Goal: Browse casually

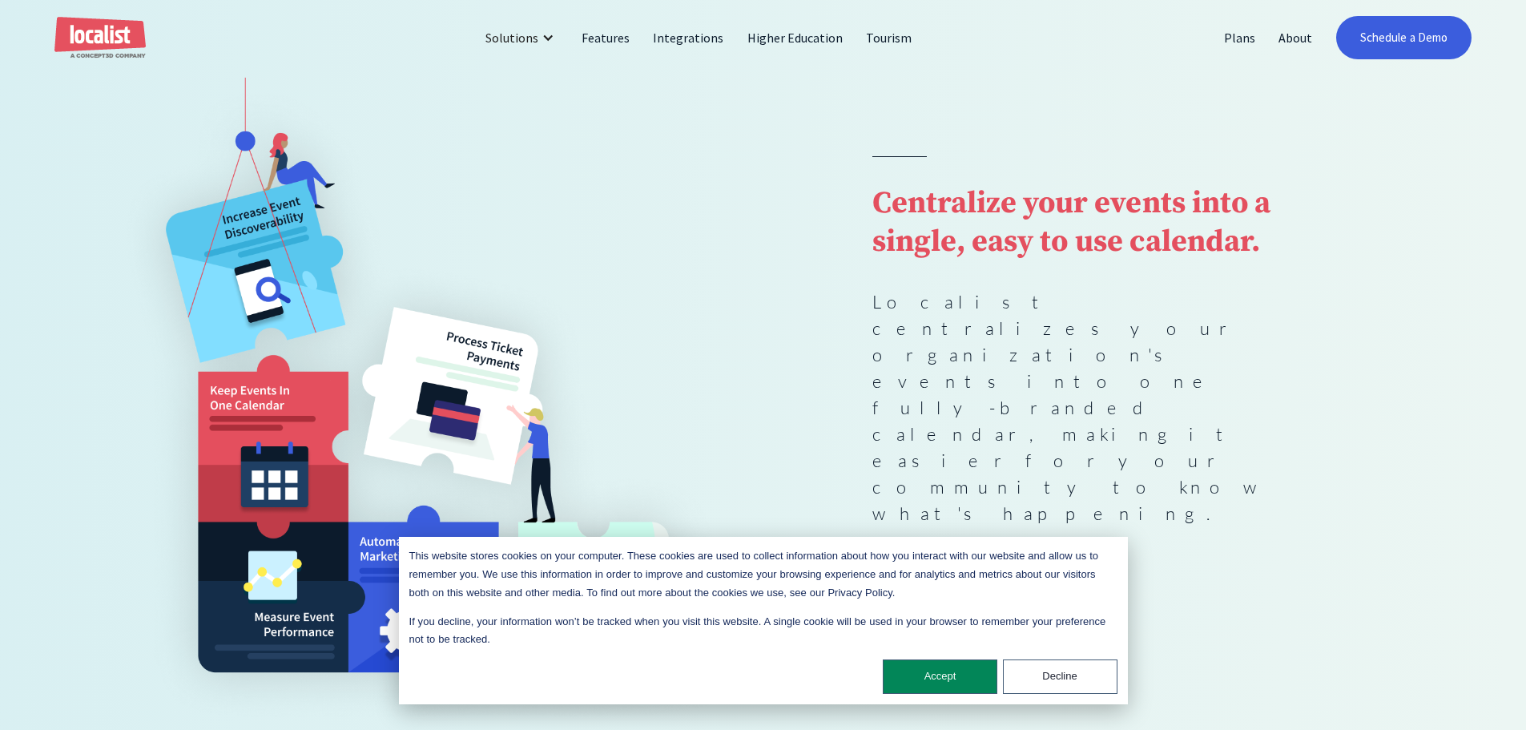
scroll to position [160, 0]
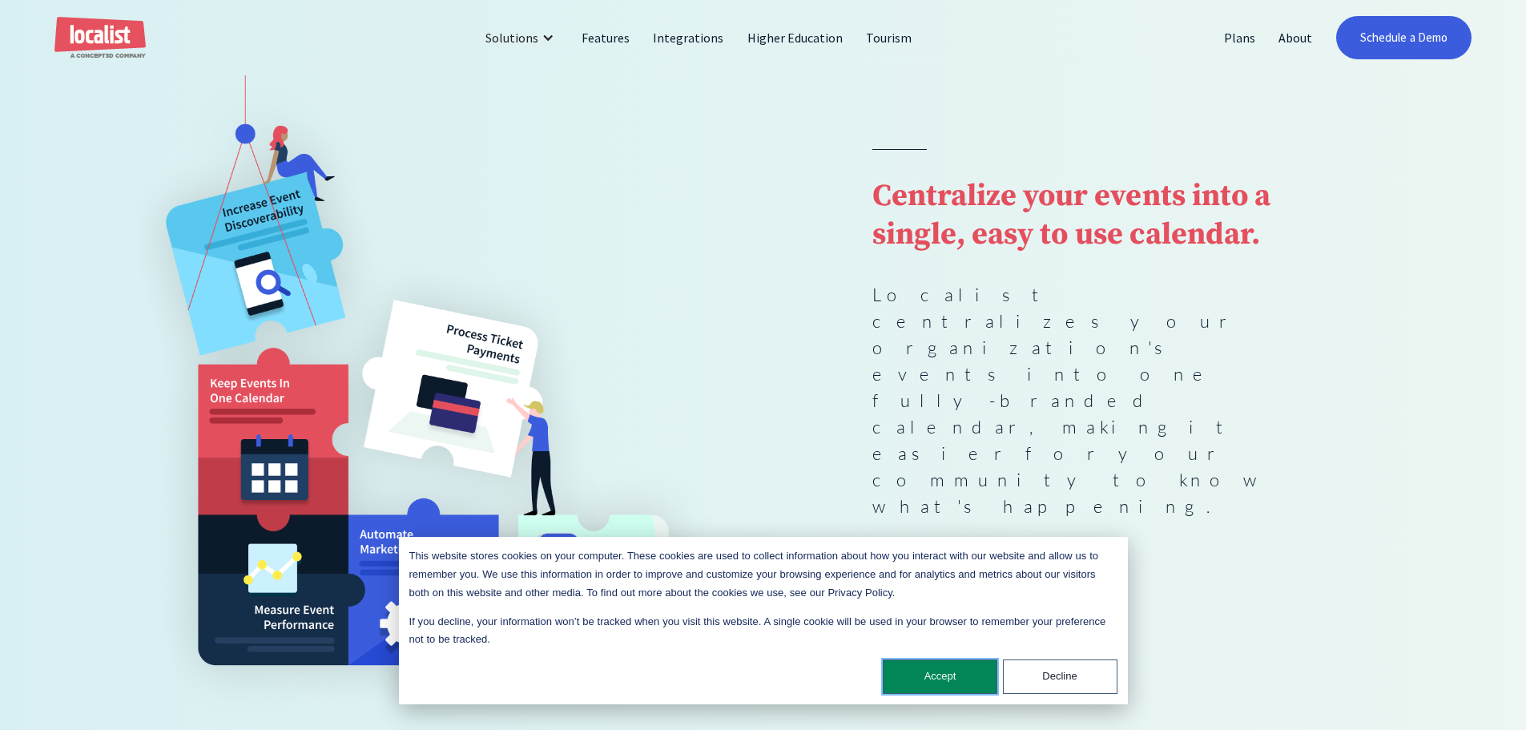
click at [919, 672] on button "Accept" at bounding box center [940, 676] width 115 height 34
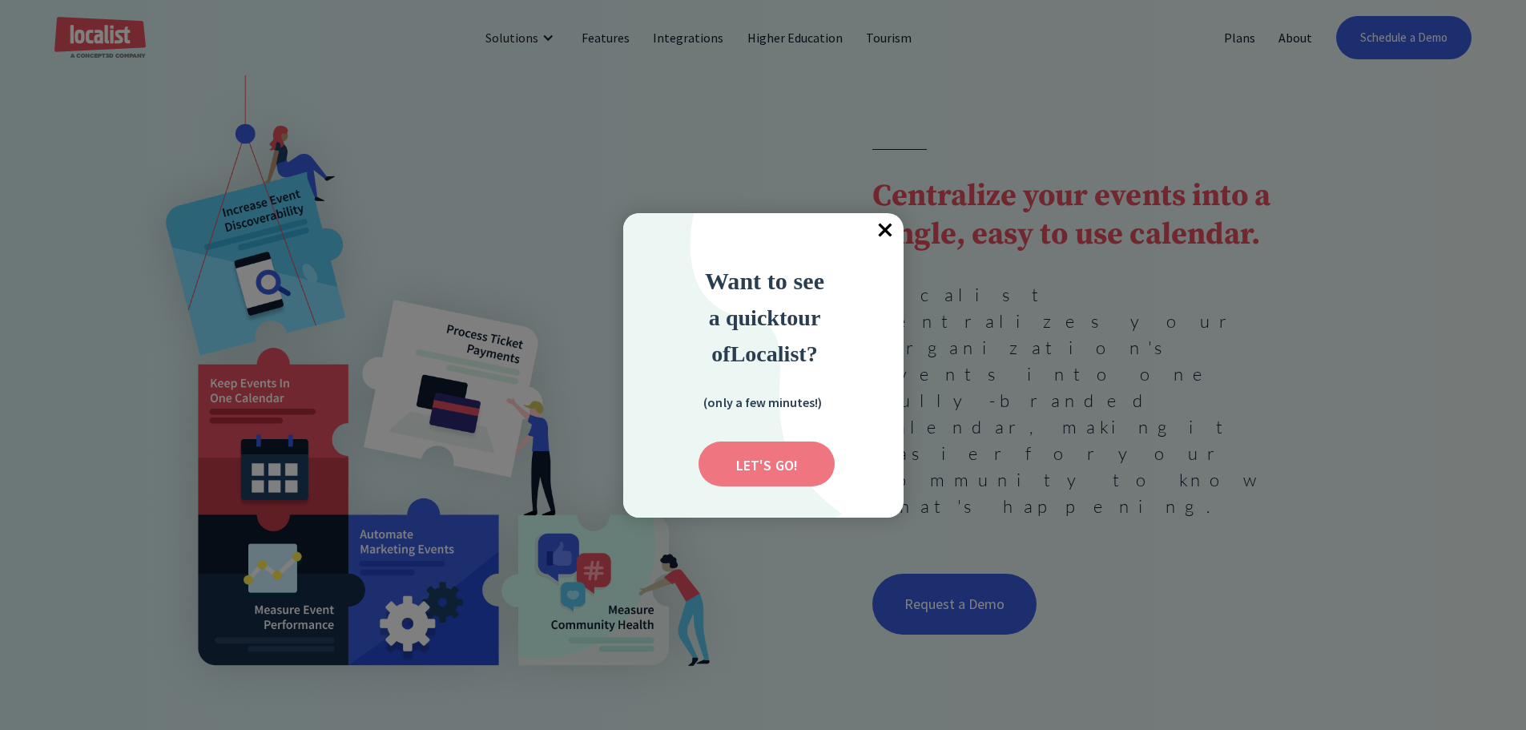
click at [808, 467] on input "Submit" at bounding box center [767, 463] width 136 height 45
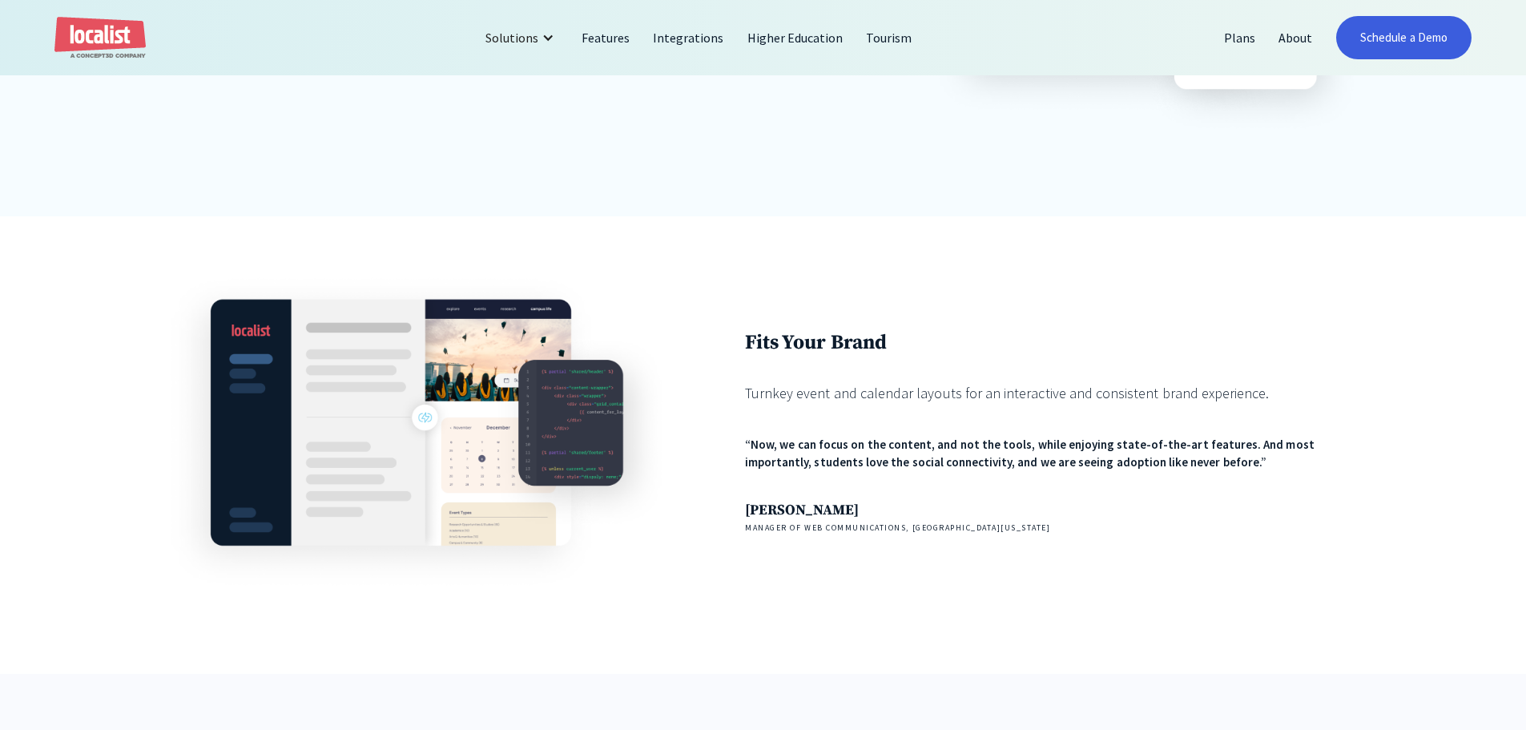
scroll to position [1602, 0]
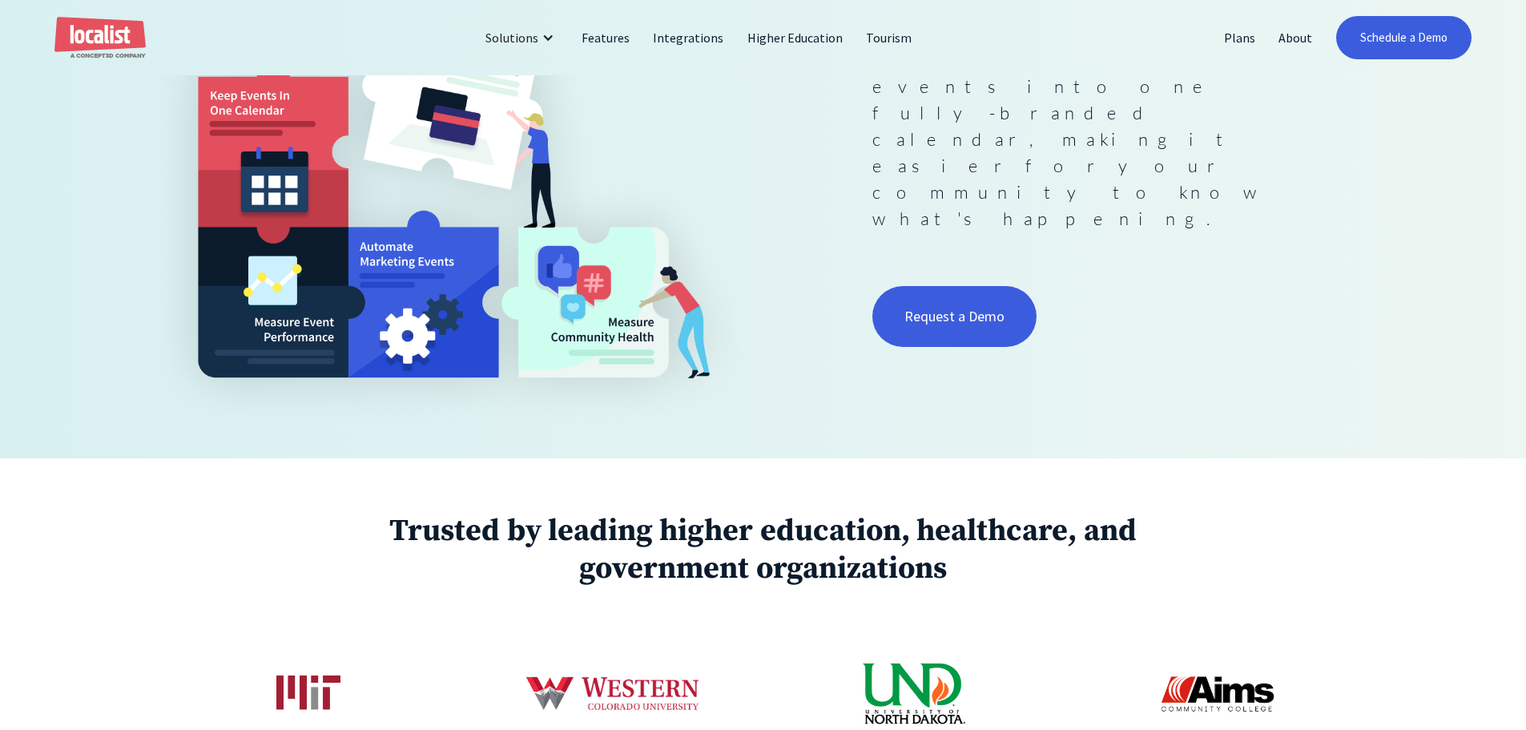
scroll to position [768, 0]
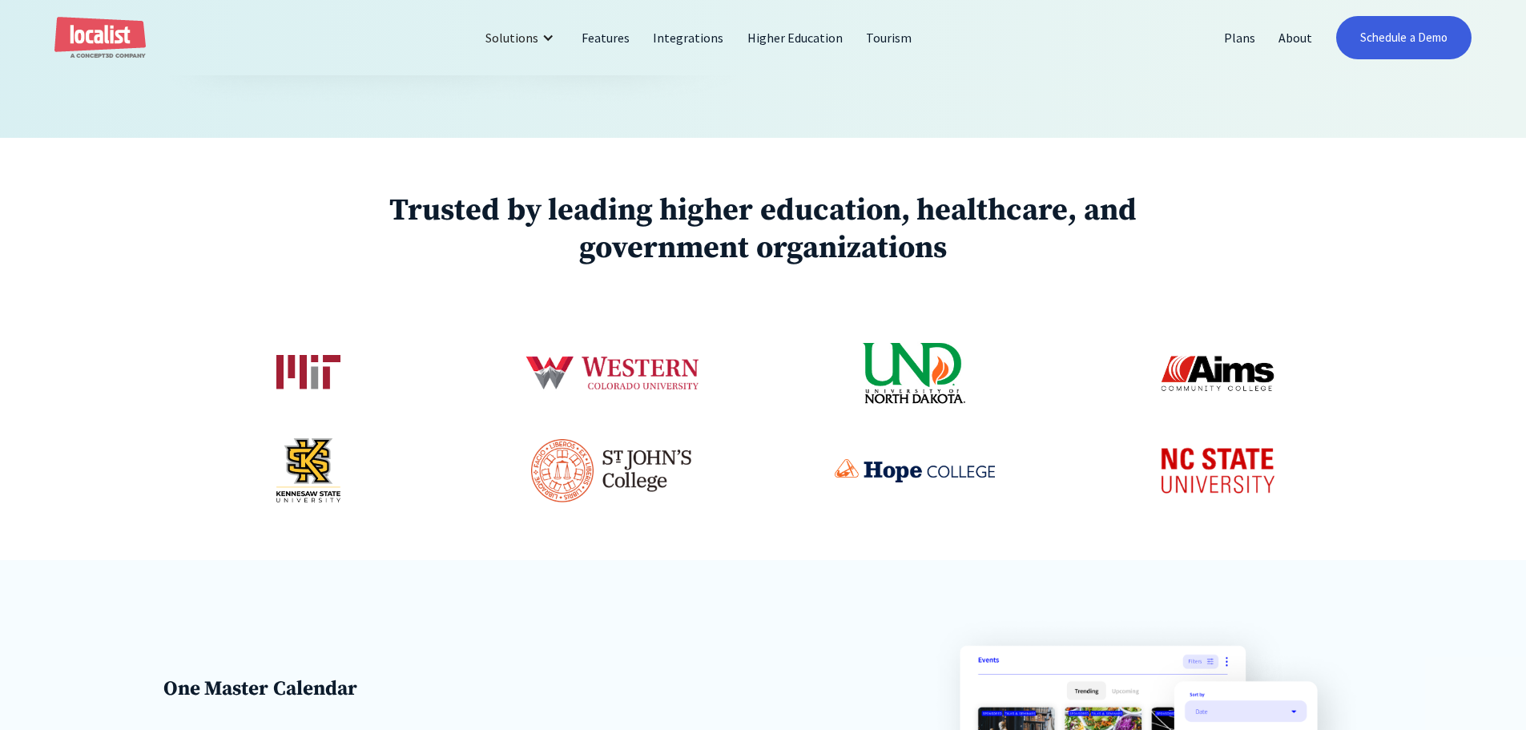
click at [283, 371] on img at bounding box center [308, 373] width 64 height 36
click at [1231, 486] on img at bounding box center [1218, 470] width 144 height 69
click at [302, 377] on img at bounding box center [308, 373] width 64 height 36
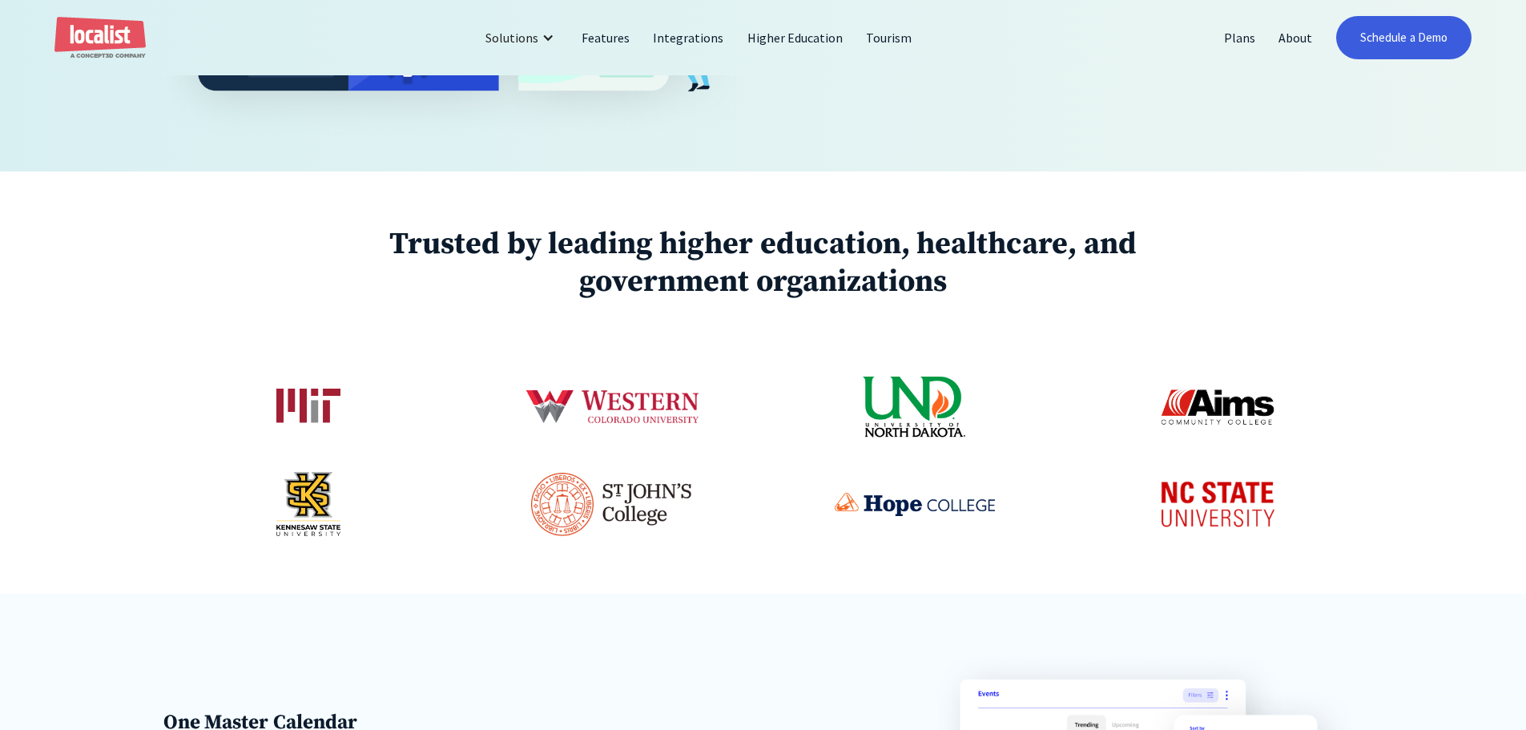
scroll to position [801, 0]
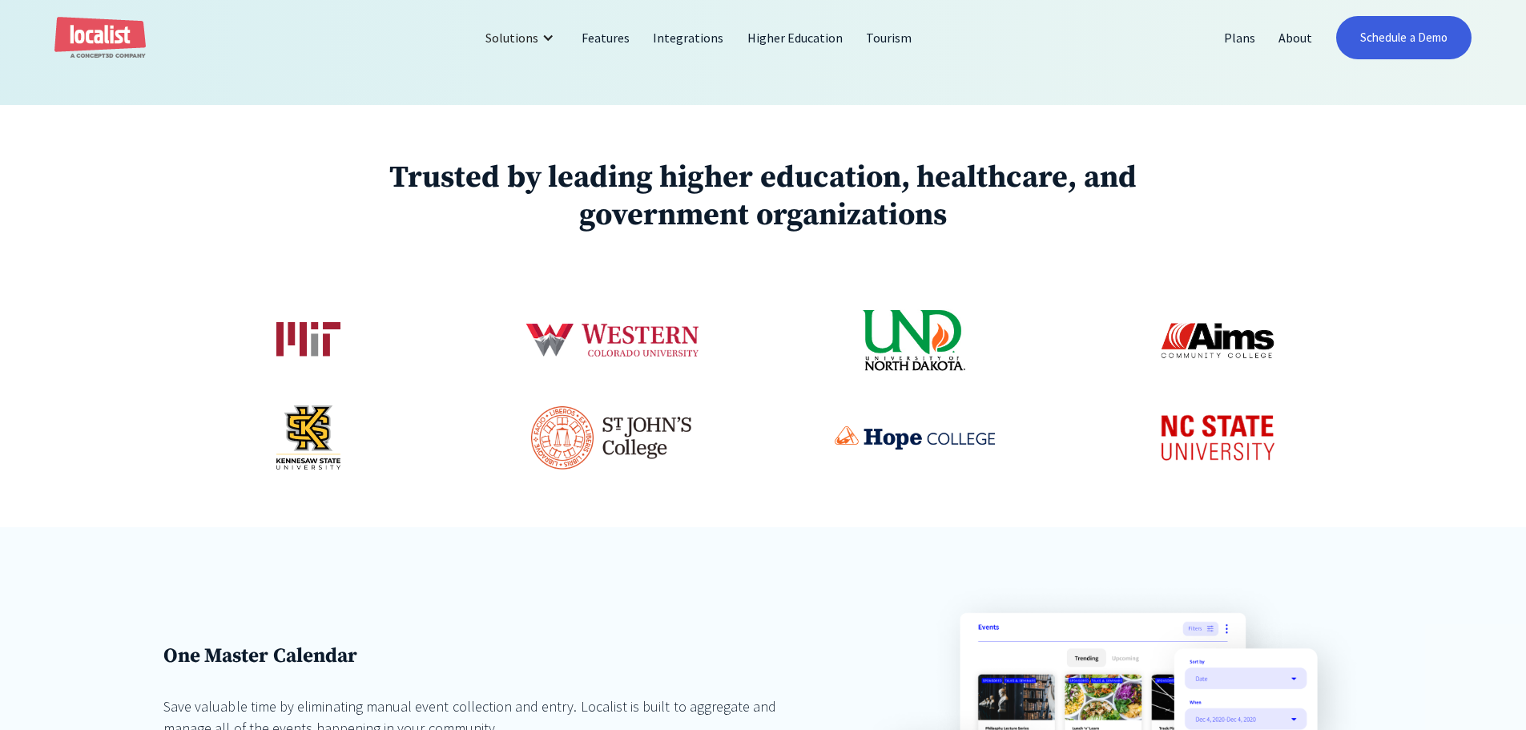
click at [1205, 458] on img at bounding box center [1218, 437] width 144 height 69
